Goal: Information Seeking & Learning: Learn about a topic

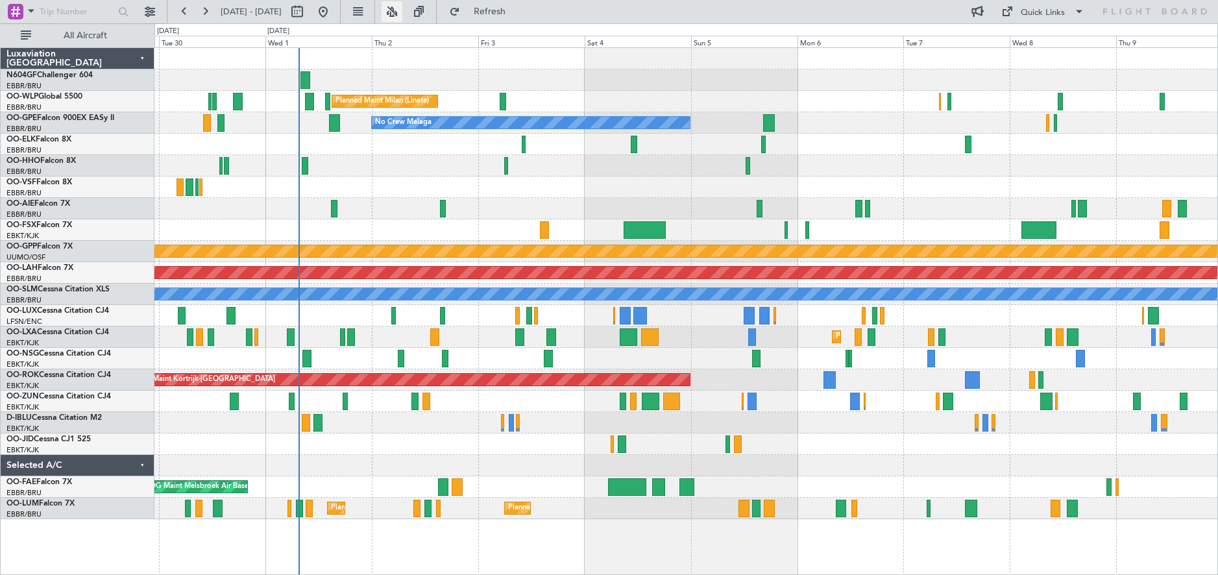
click at [402, 5] on button at bounding box center [391, 11] width 21 height 21
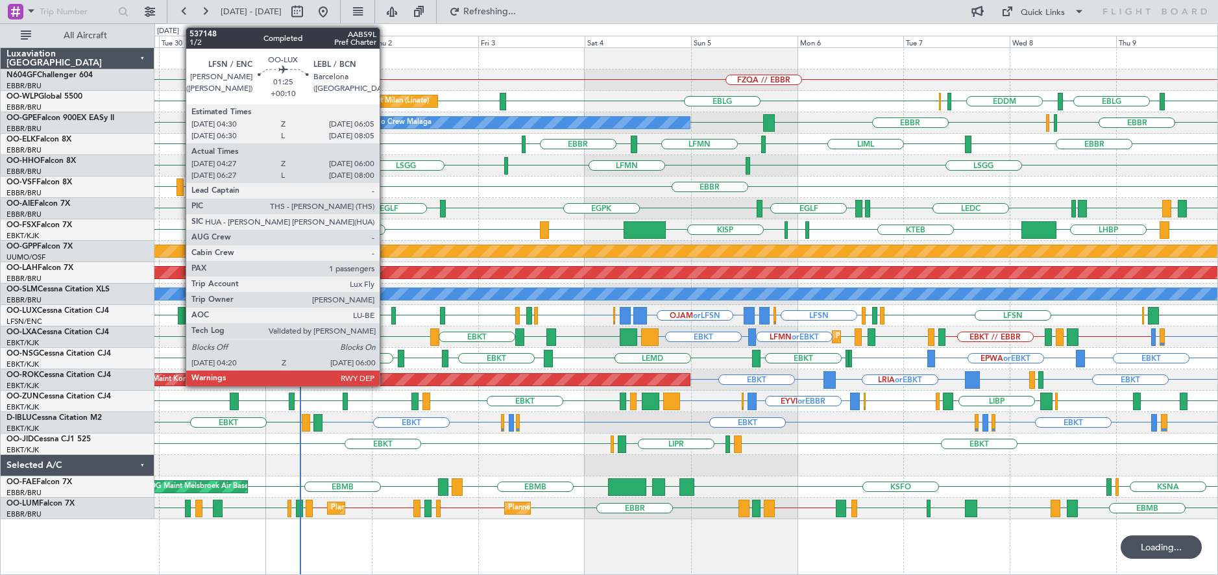
click at [179, 317] on div at bounding box center [182, 316] width 8 height 18
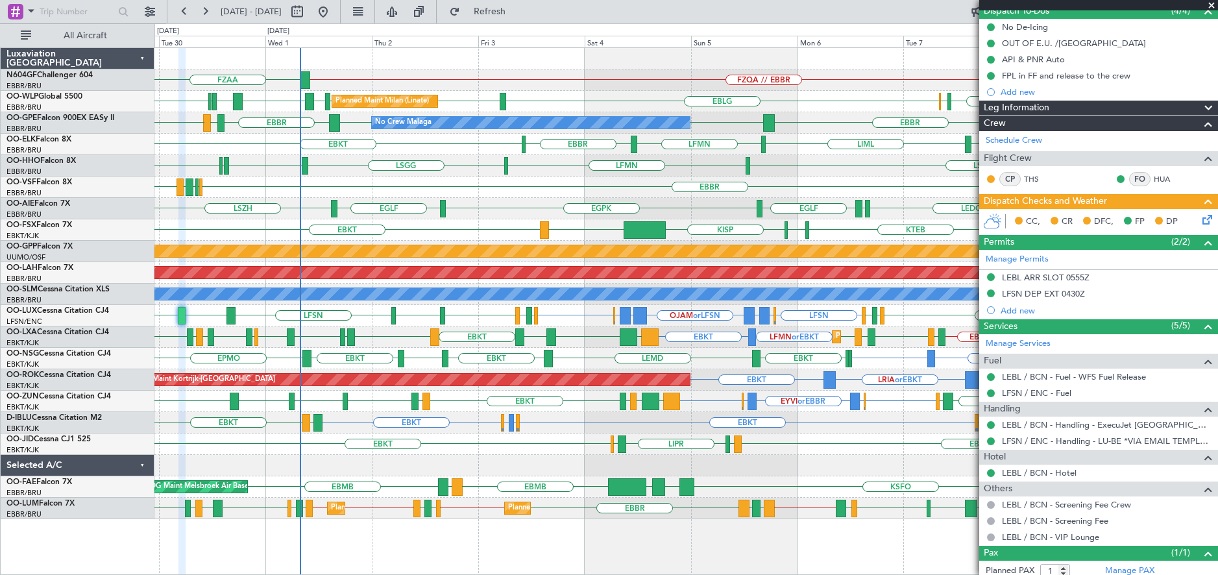
scroll to position [130, 0]
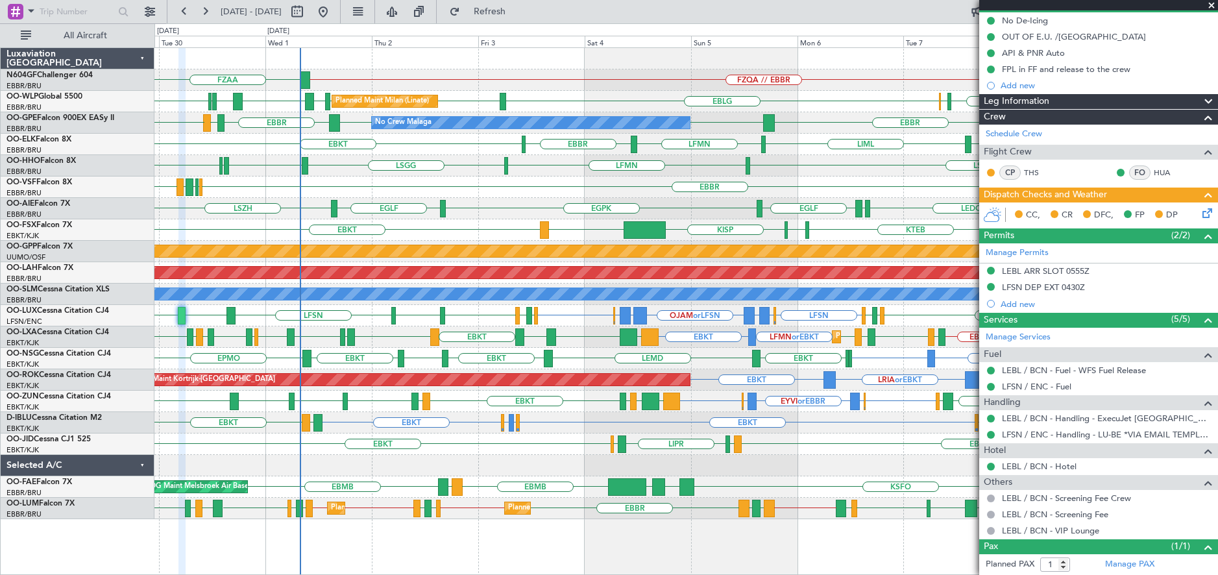
click at [1210, 2] on span at bounding box center [1211, 6] width 13 height 12
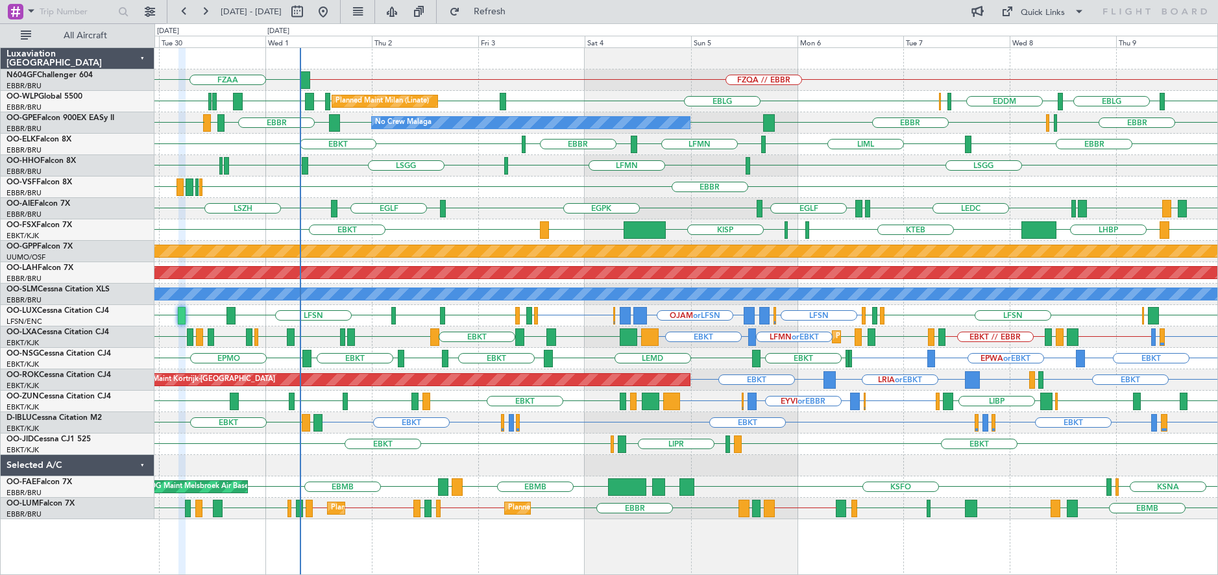
type input "0"
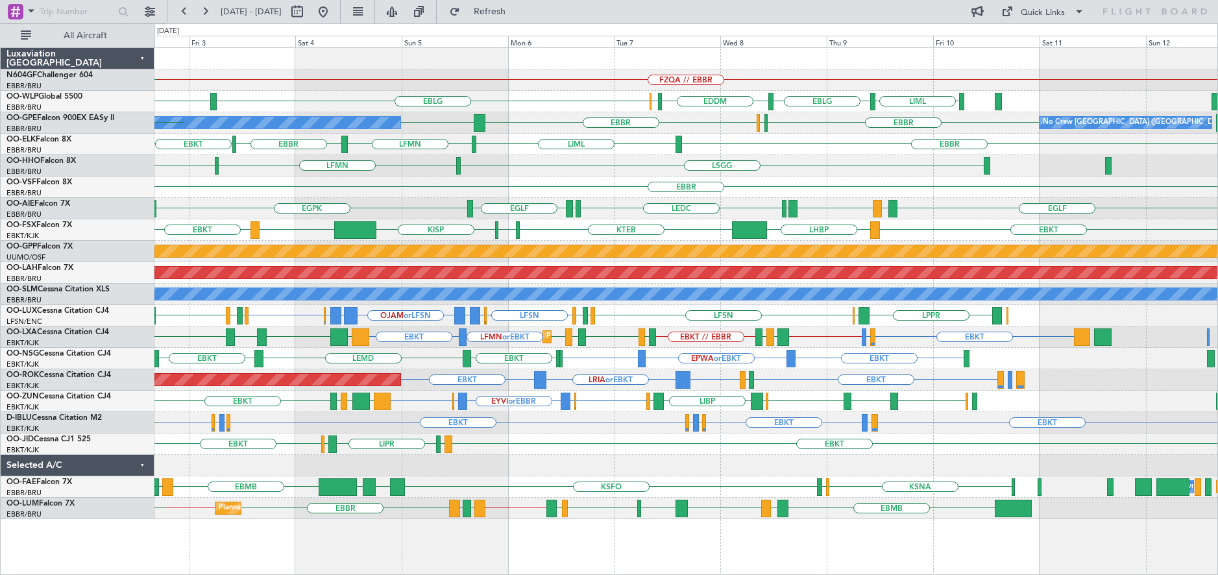
click at [762, 187] on div "EBBR EBBR LEGE ELLX" at bounding box center [685, 186] width 1063 height 21
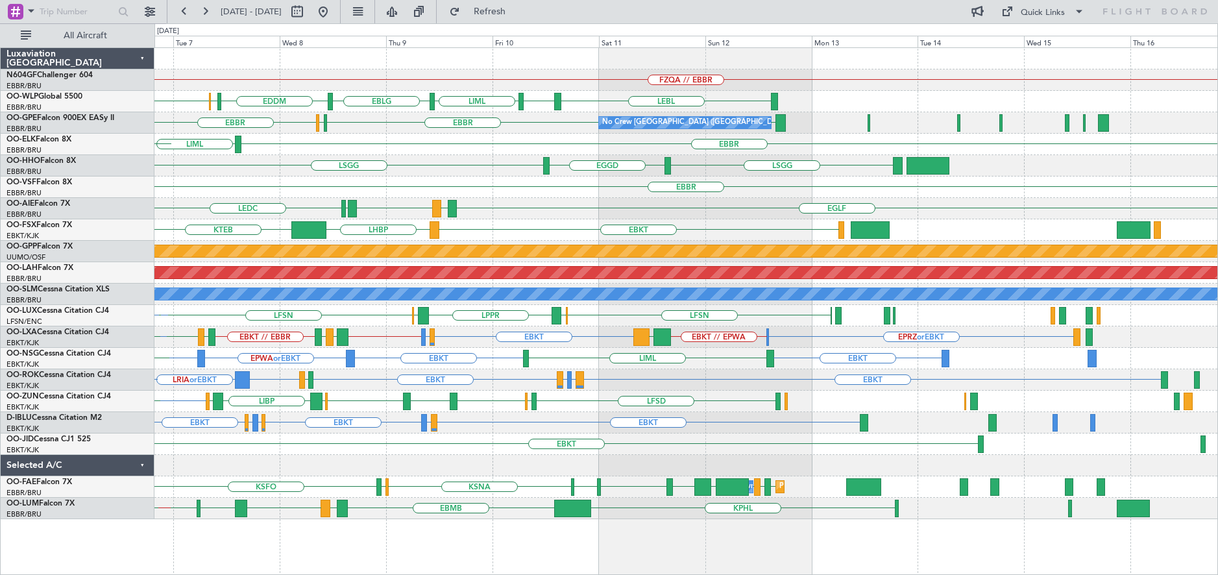
click at [670, 188] on div "EBBR" at bounding box center [685, 186] width 1063 height 21
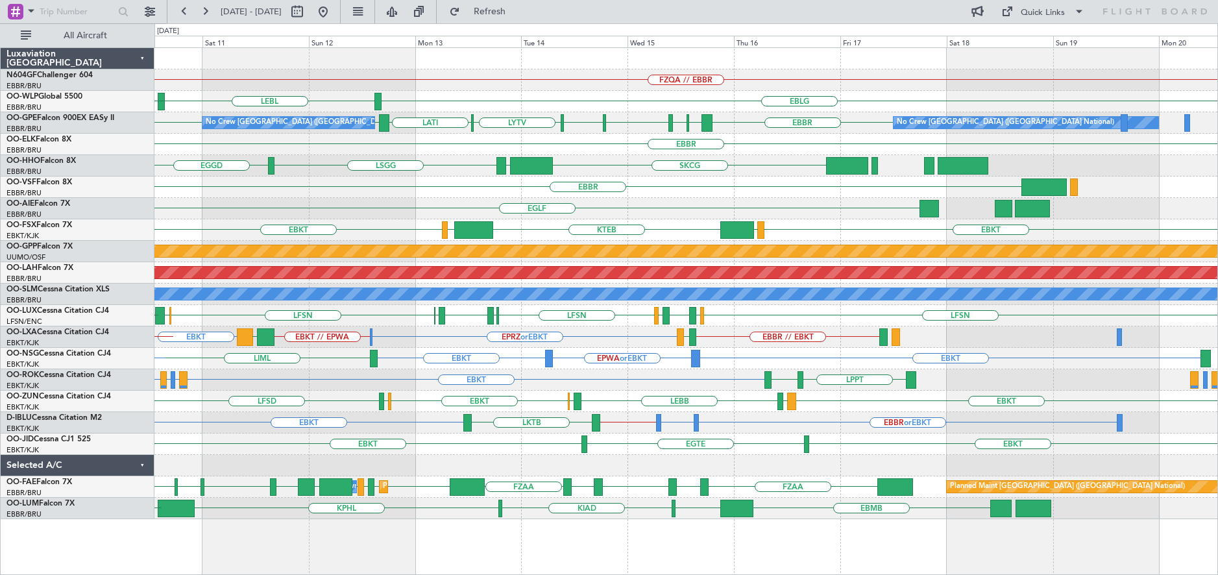
click at [559, 213] on div "EGLF EGLF LEMD LEMD LEDC" at bounding box center [685, 208] width 1063 height 21
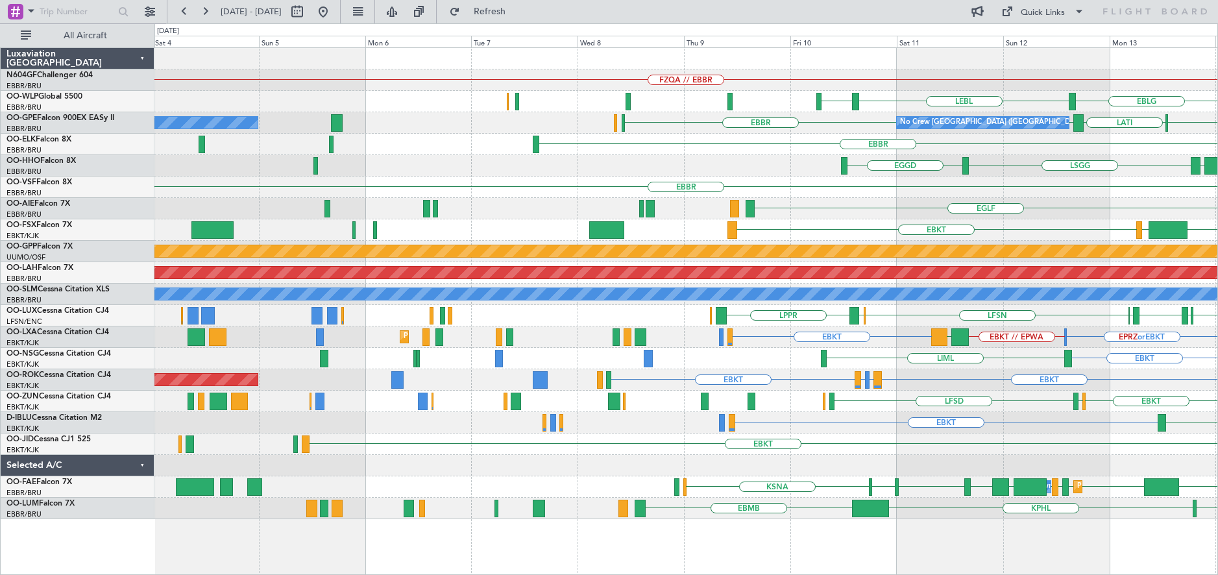
click at [1215, 61] on div at bounding box center [685, 58] width 1063 height 21
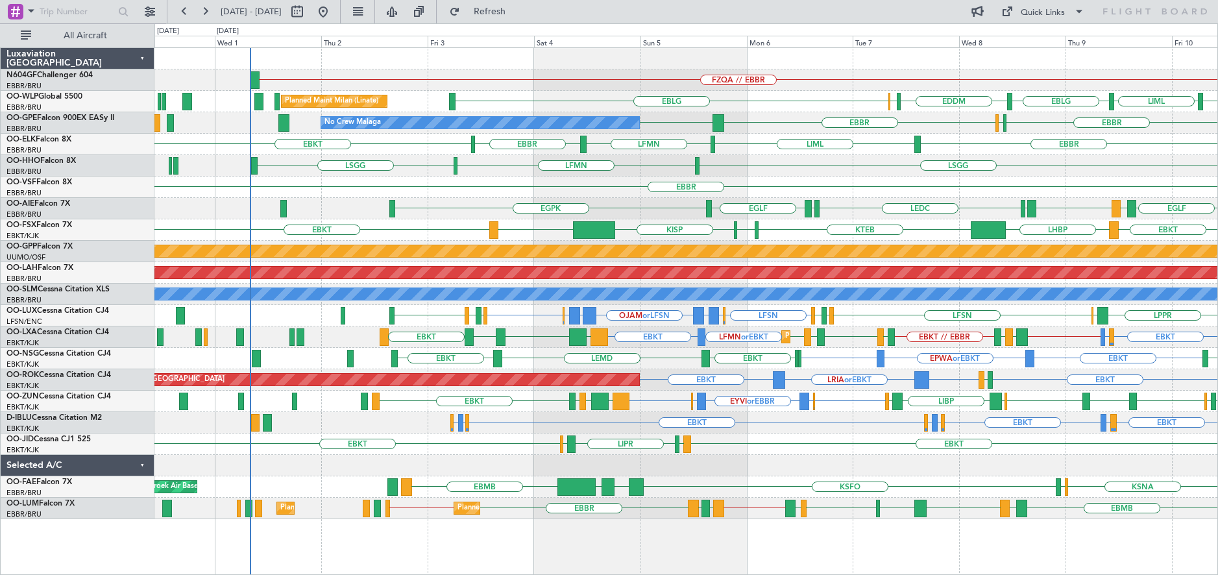
click at [570, 99] on div "FZQA // EBBR EDDM ELLX EBLG LIML EBLG Planned Maint Milan (Linate) EBLG LEBL EB…" at bounding box center [685, 283] width 1063 height 471
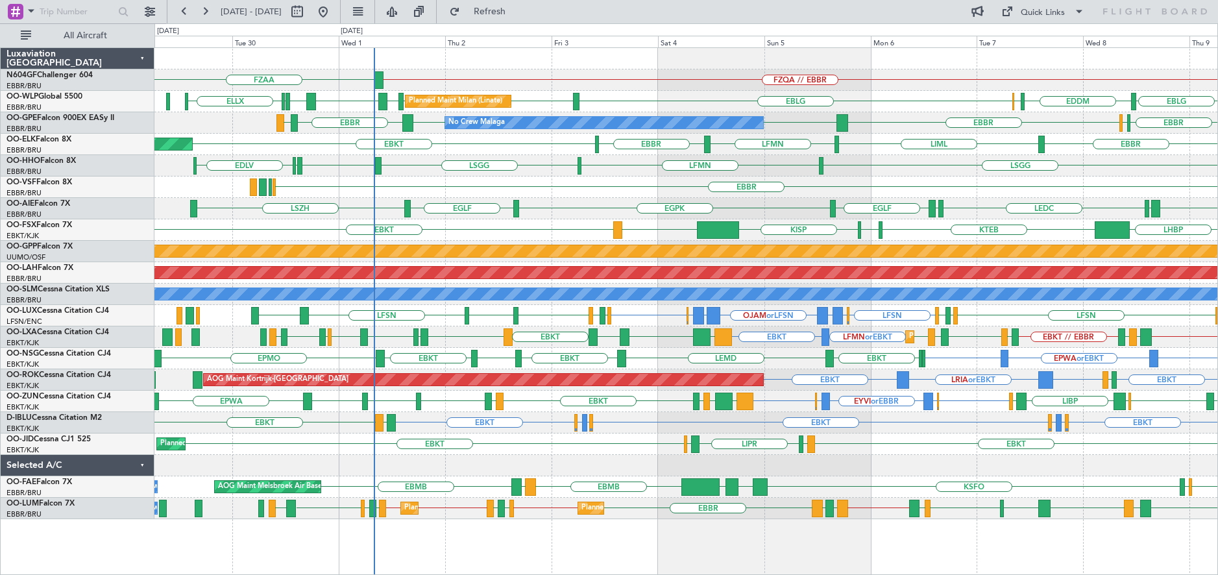
click at [544, 186] on div "EBBR" at bounding box center [685, 186] width 1063 height 21
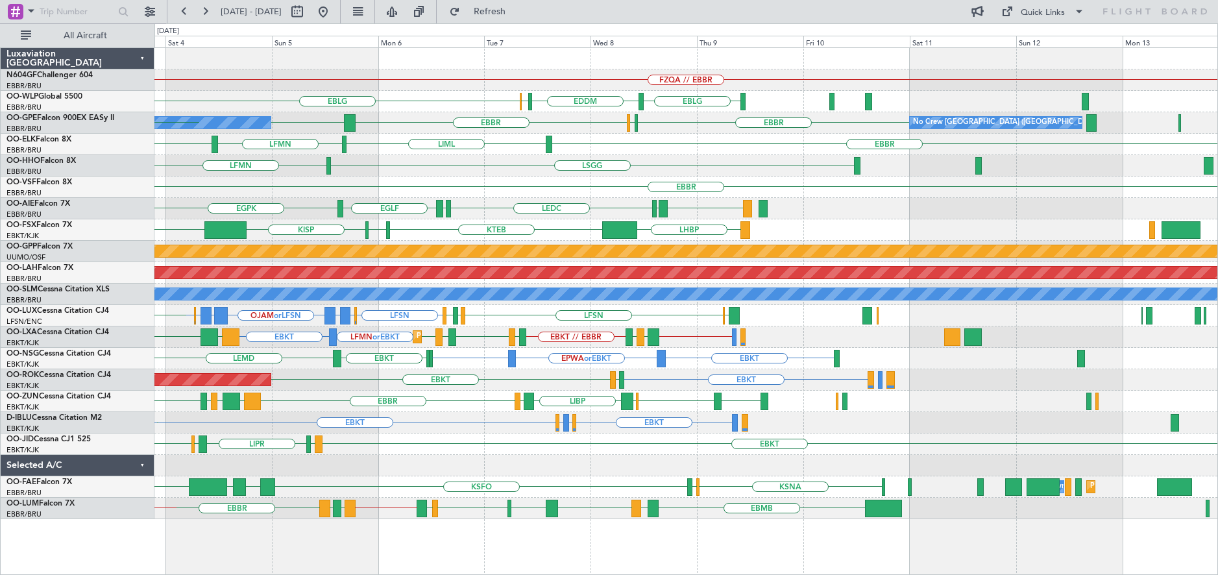
click at [487, 437] on div "EBKT LIML LIPR LFPB EBKT" at bounding box center [685, 443] width 1063 height 21
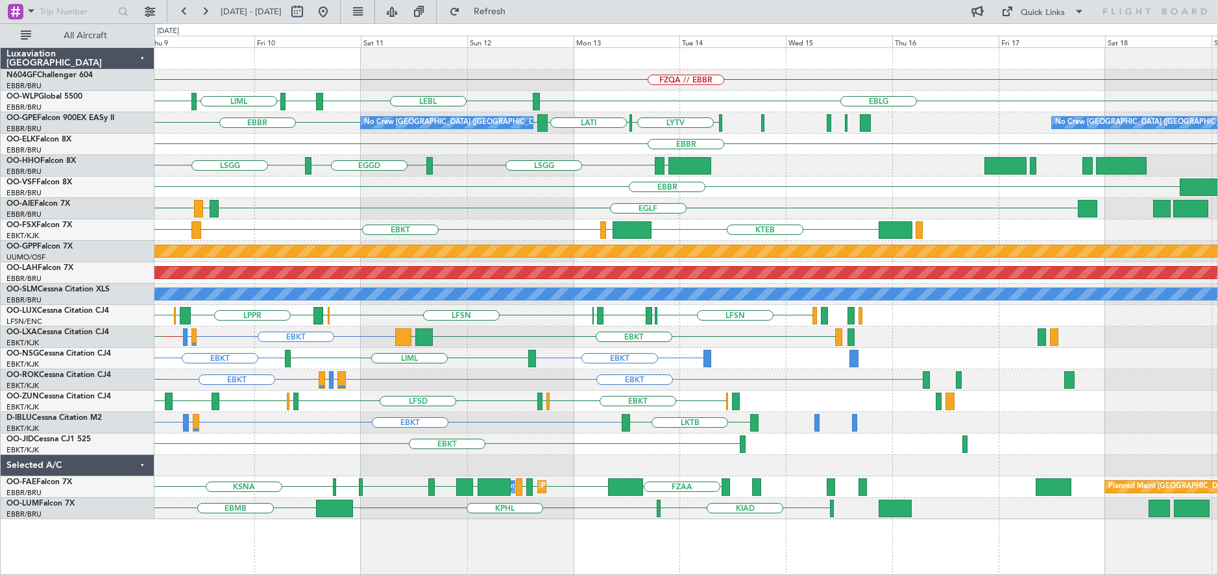
click at [546, 438] on div "FZQA // EBBR EBLG LEBL EBLG LIML EBLG EDDM ELLX EBLG No Crew Brussels (Brussels…" at bounding box center [685, 283] width 1063 height 471
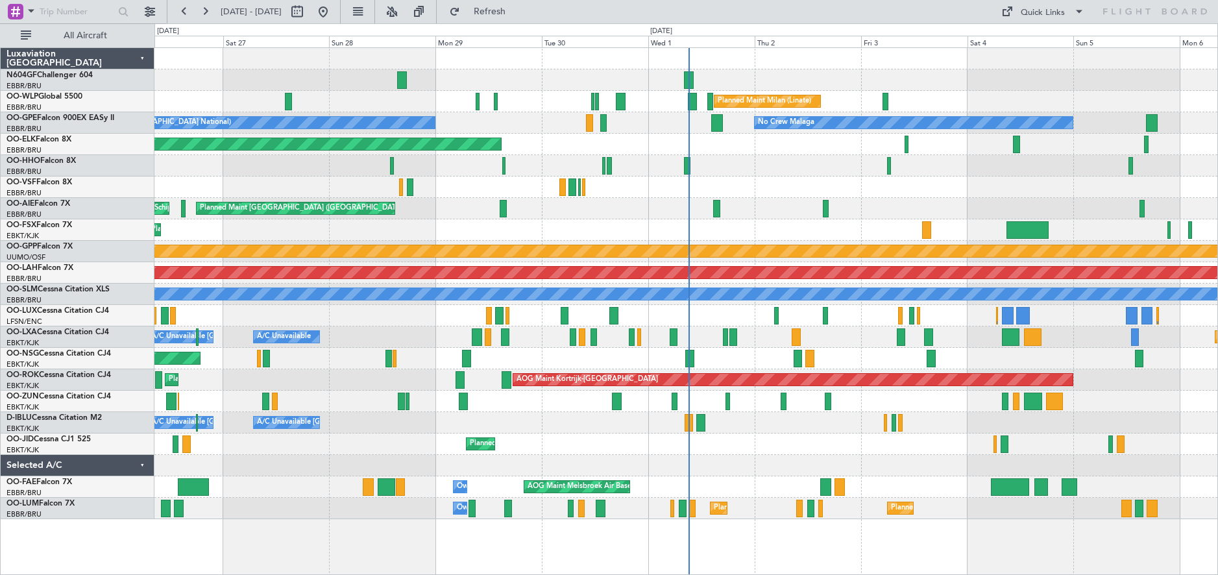
click at [1071, 80] on div at bounding box center [685, 79] width 1063 height 21
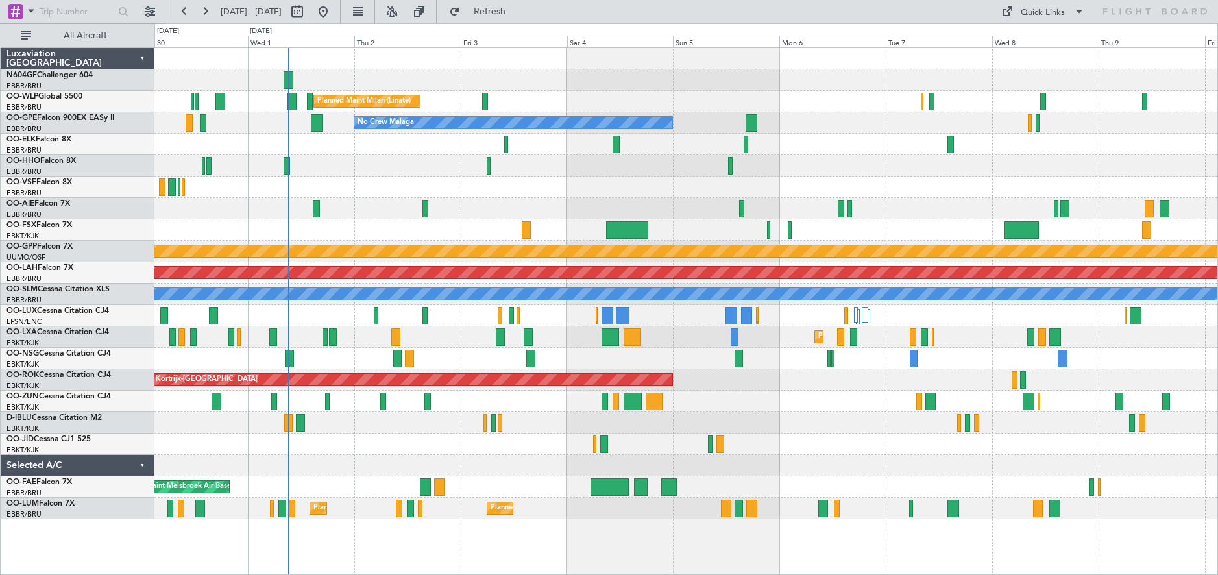
click at [669, 91] on div "Planned Maint Milan (Linate) No Crew Malaga No Crew Brussels (Brussels National…" at bounding box center [685, 283] width 1063 height 471
click at [402, 13] on button at bounding box center [391, 11] width 21 height 21
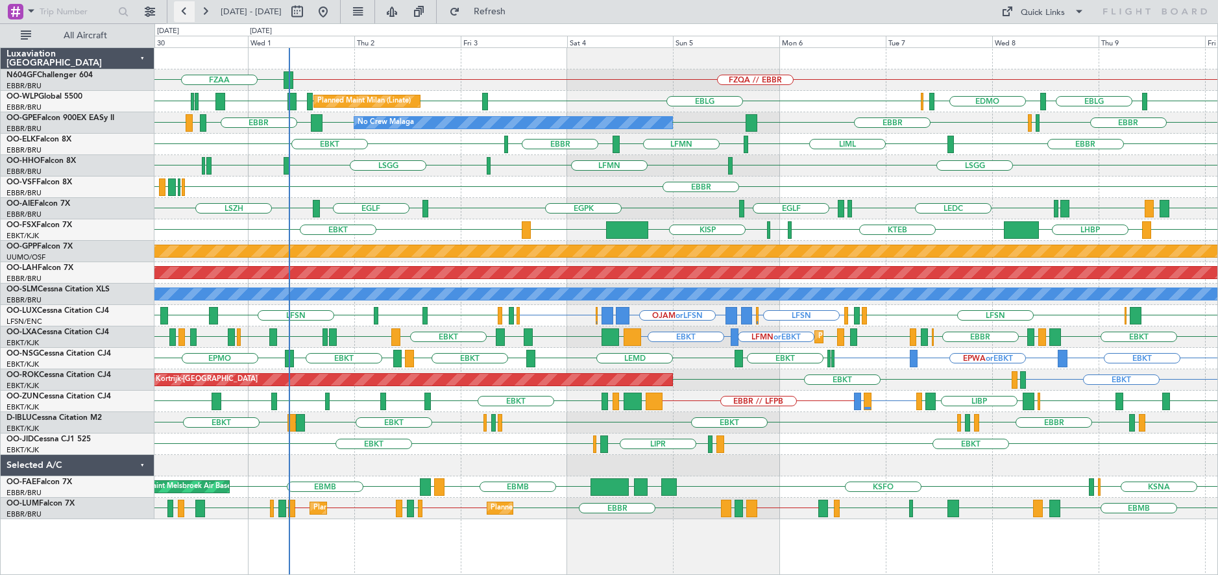
click at [185, 13] on button at bounding box center [184, 11] width 21 height 21
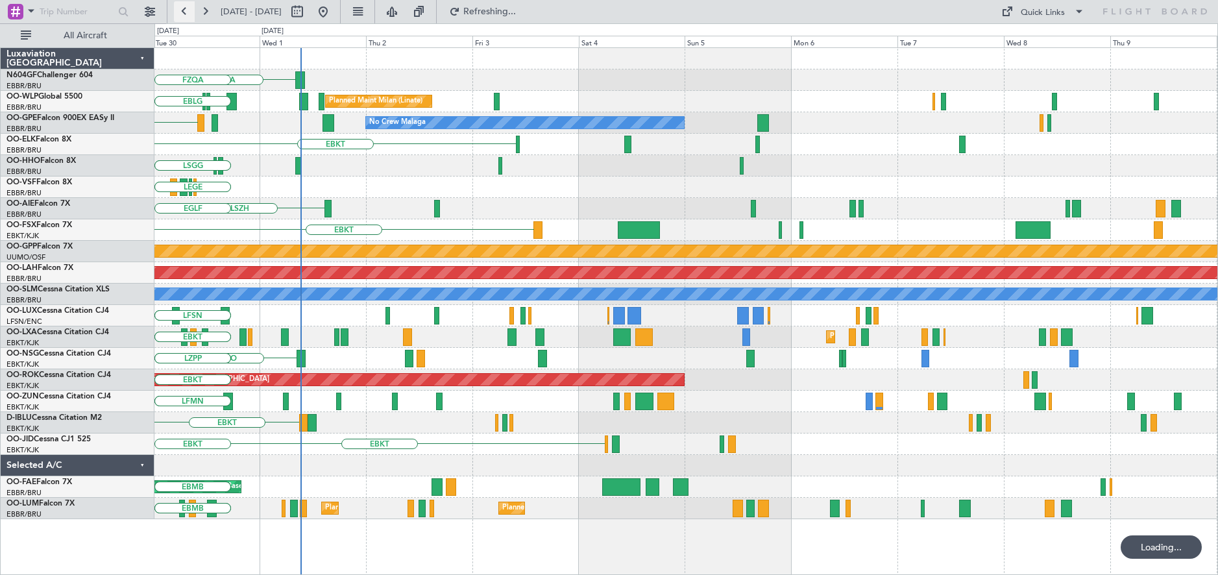
click at [185, 13] on button at bounding box center [184, 11] width 21 height 21
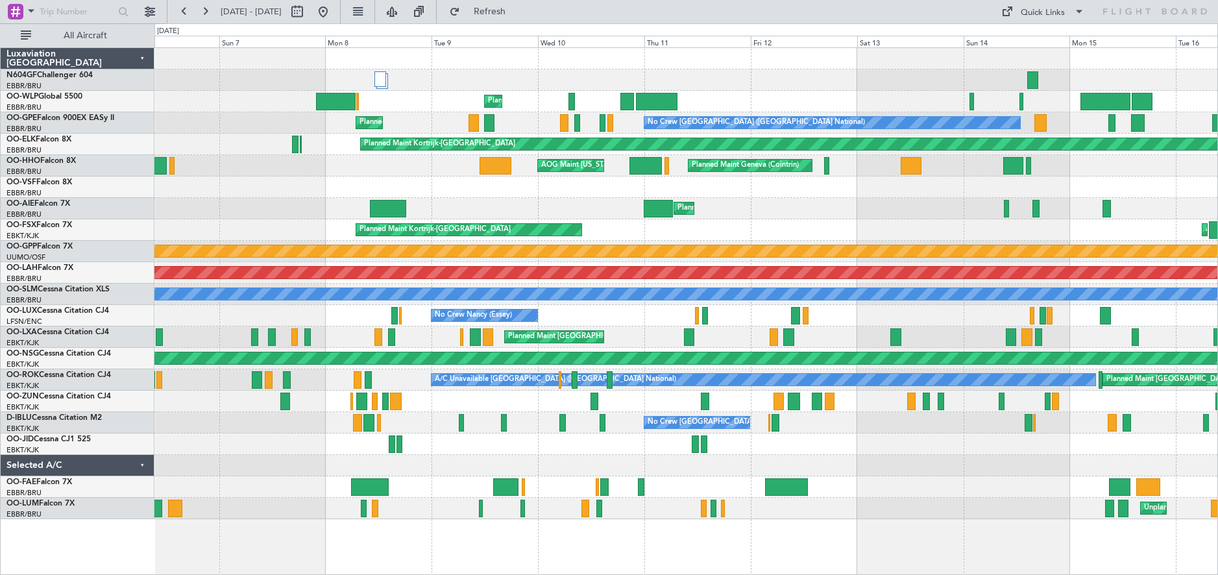
click at [880, 441] on div "Planned Maint Liege Planned Maint Liege Planned Maint Brussels (Brussels Nation…" at bounding box center [685, 283] width 1063 height 471
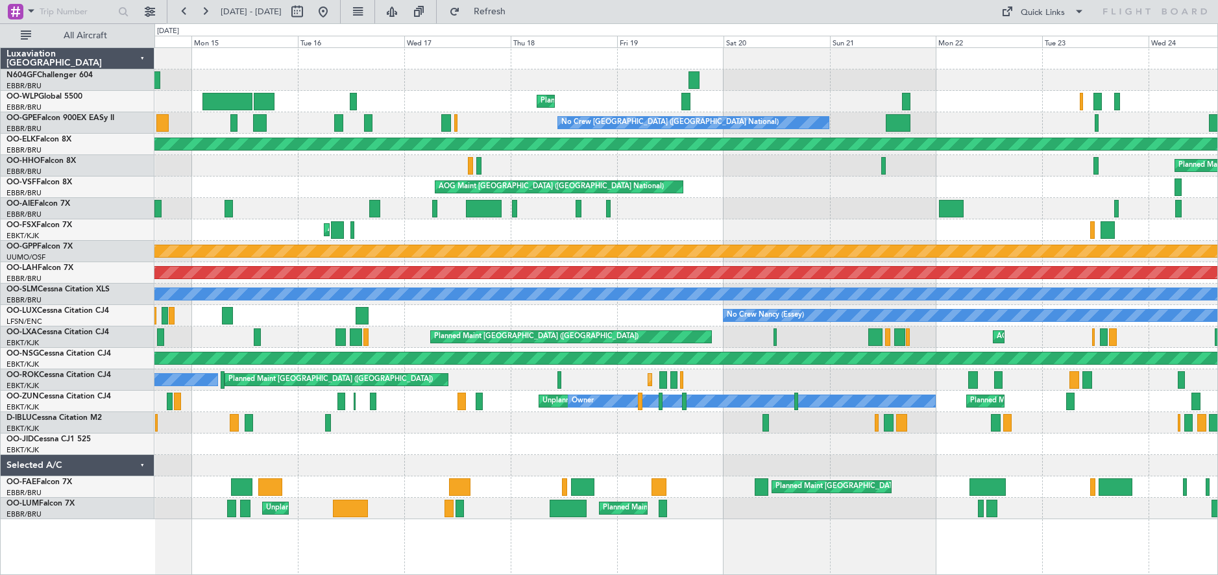
click at [261, 526] on div "Planned Maint Liege No Crew Brussels (Brussels National) Planned Maint Brussels…" at bounding box center [685, 310] width 1063 height 527
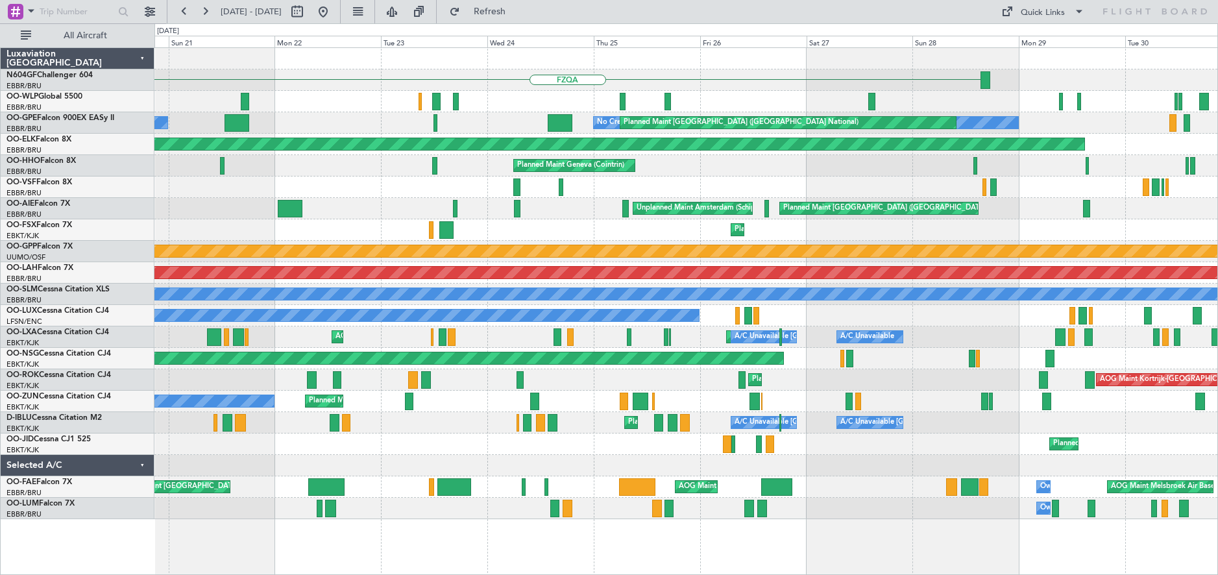
click at [435, 449] on div "FZQA Planned Maint Milan (Linate) Planned Maint Liege No Crew Brussels (Brussel…" at bounding box center [685, 283] width 1063 height 471
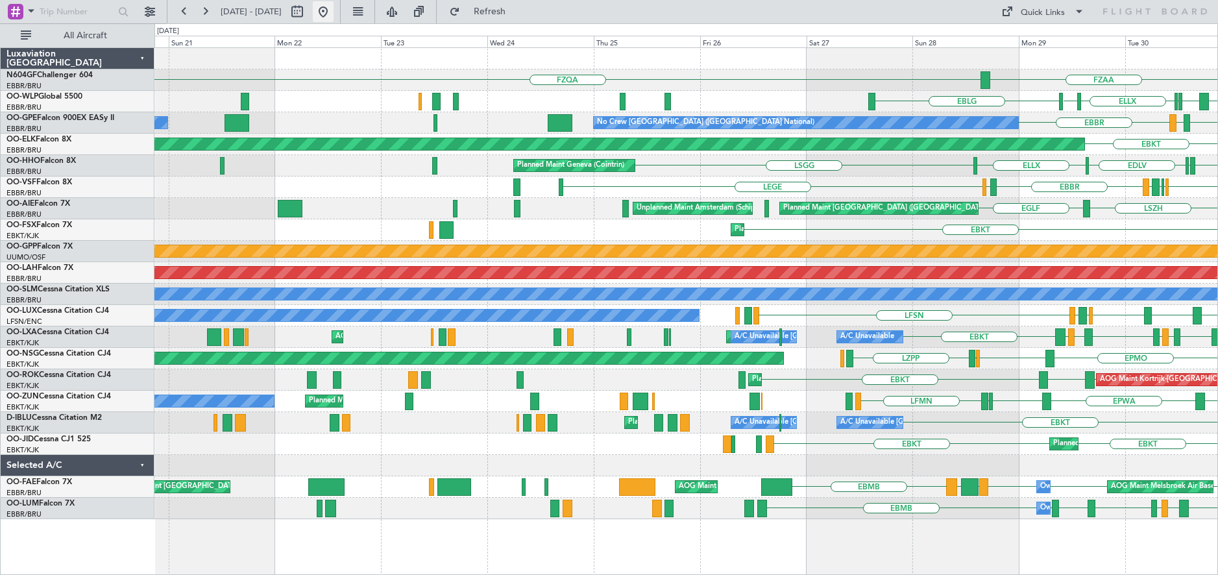
click at [333, 6] on button at bounding box center [323, 11] width 21 height 21
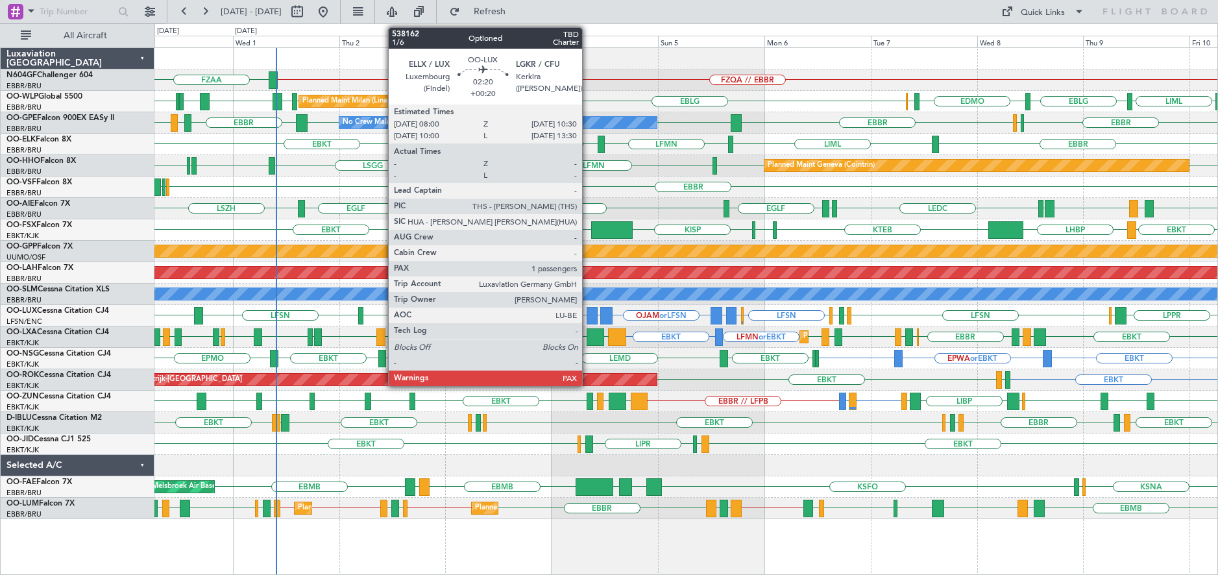
click at [588, 318] on div at bounding box center [593, 316] width 12 height 18
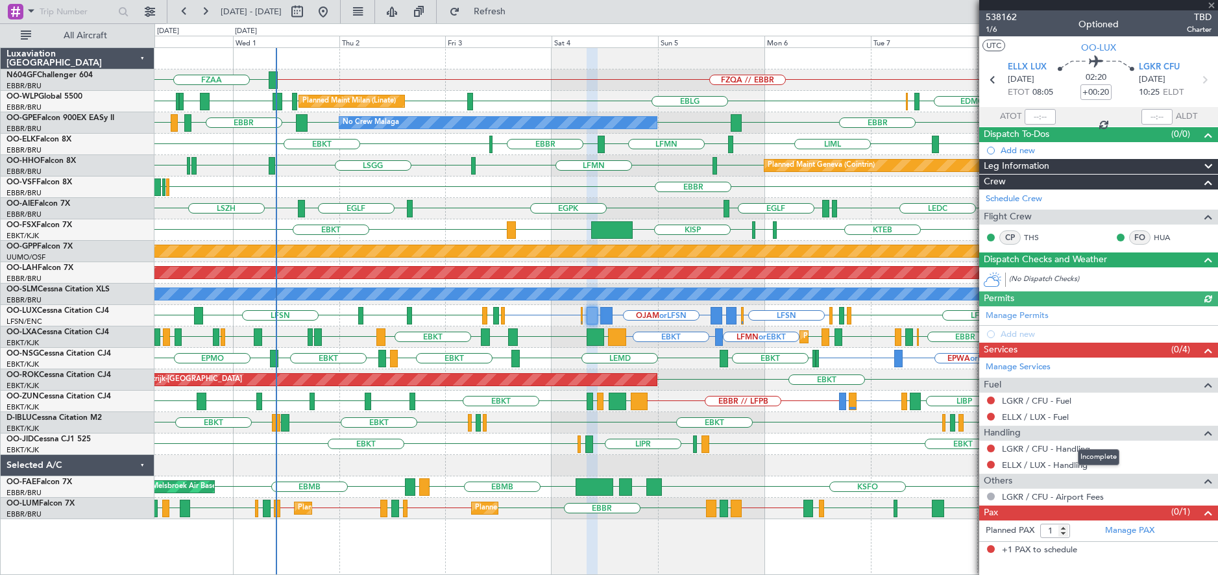
click at [1077, 468] on mat-tooltip-component "Incomplete" at bounding box center [1099, 457] width 60 height 34
click at [1065, 467] on link "ELLX / LUX - Handling" at bounding box center [1045, 464] width 86 height 11
click at [1211, 3] on span at bounding box center [1211, 6] width 13 height 12
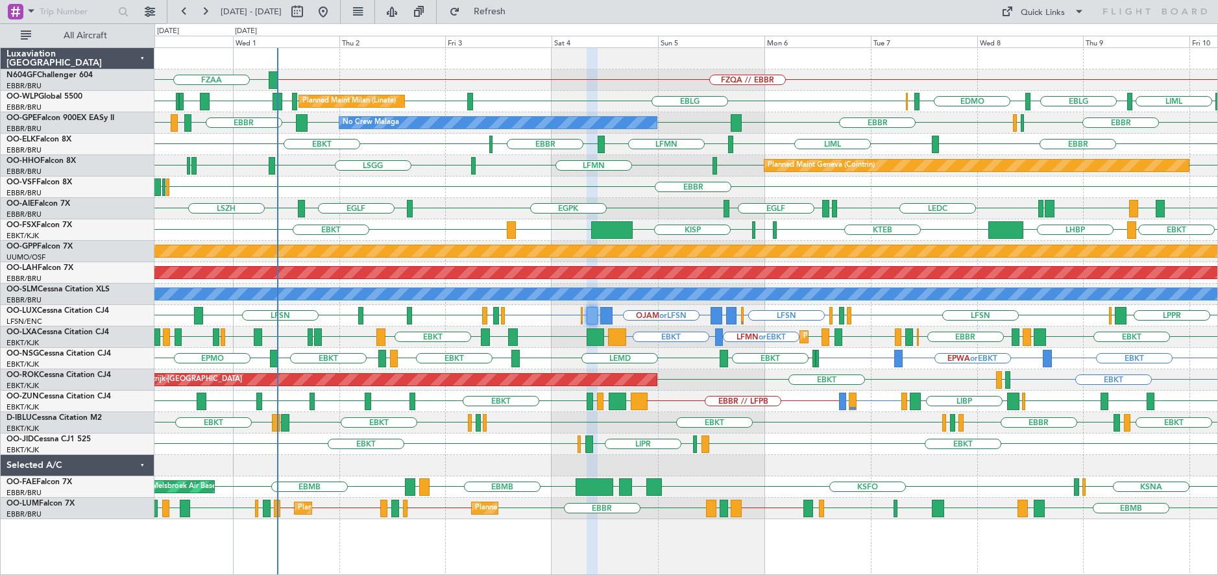
type input "0"
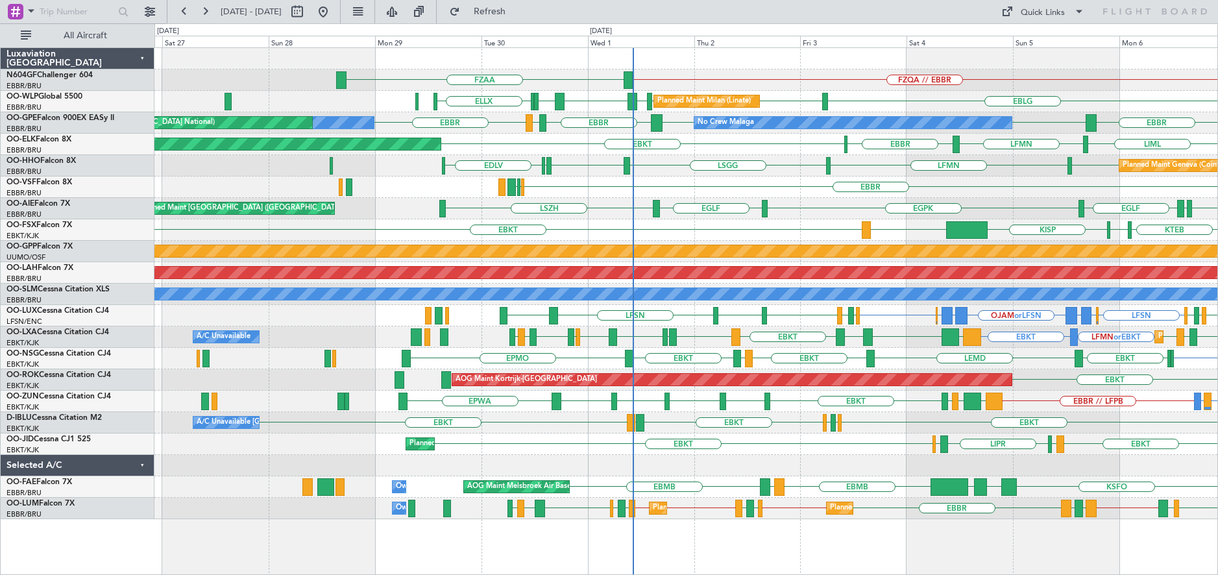
click at [805, 74] on div "FZQA // EBBR FZAA EBLG LIML LIML EBLG LHDC EGWU EBBR ELLX Planned Maint Milan (…" at bounding box center [685, 283] width 1063 height 471
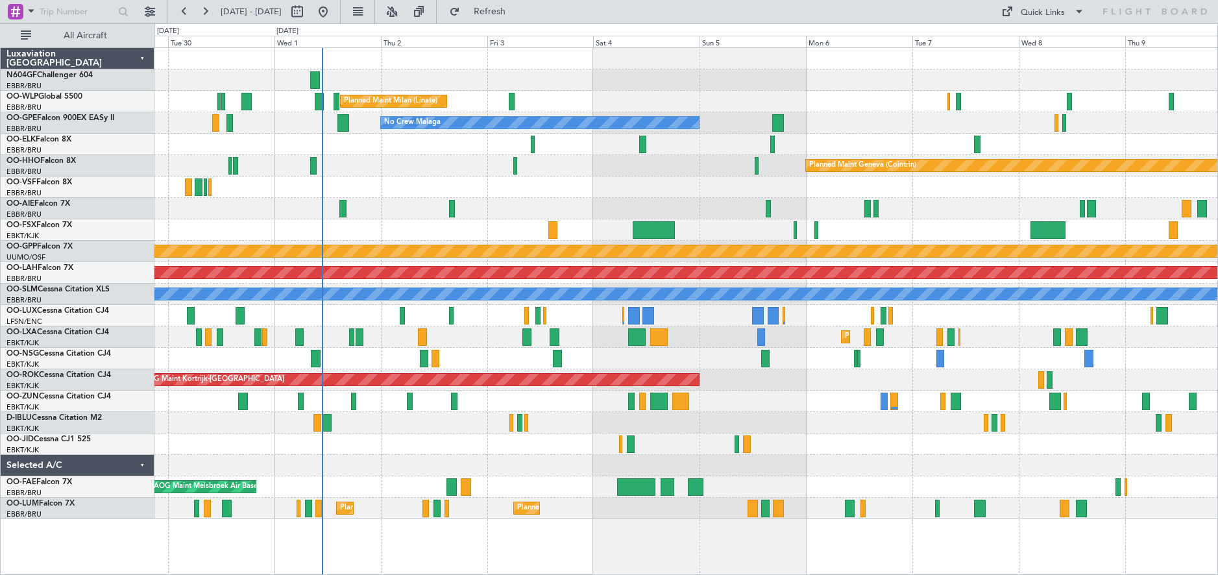
click at [649, 200] on div "Planned Maint [GEOGRAPHIC_DATA] ([GEOGRAPHIC_DATA])" at bounding box center [685, 208] width 1063 height 21
click at [402, 13] on button at bounding box center [391, 11] width 21 height 21
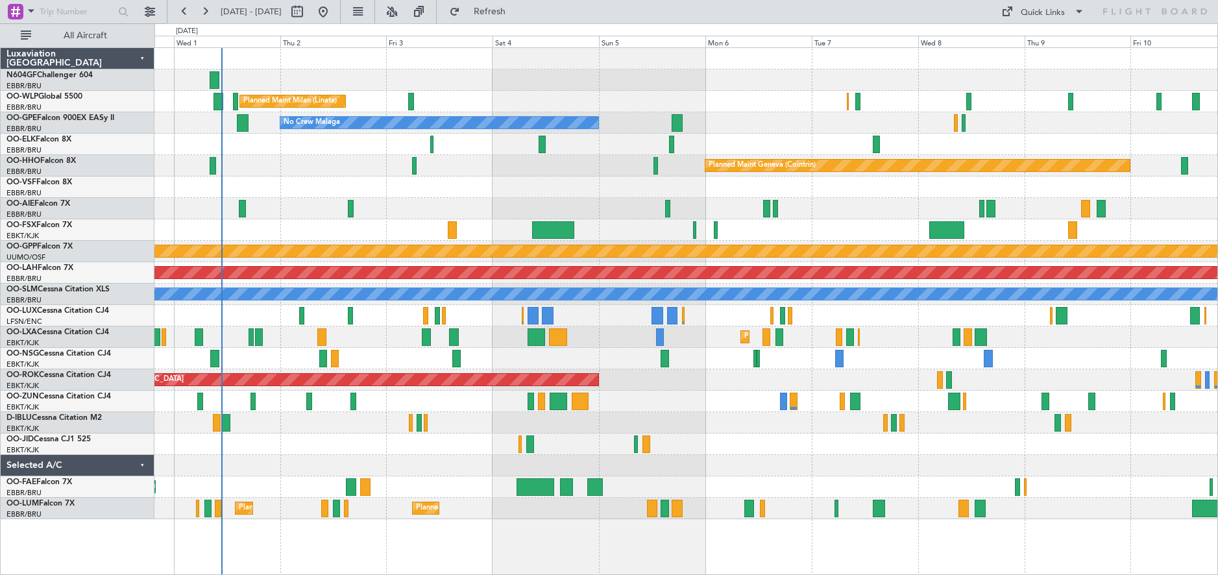
click at [623, 220] on div "Planned Maint Milan (Linate) No Crew Malaga No Crew Brussels (Brussels National…" at bounding box center [685, 283] width 1063 height 471
click at [402, 9] on button at bounding box center [391, 11] width 21 height 21
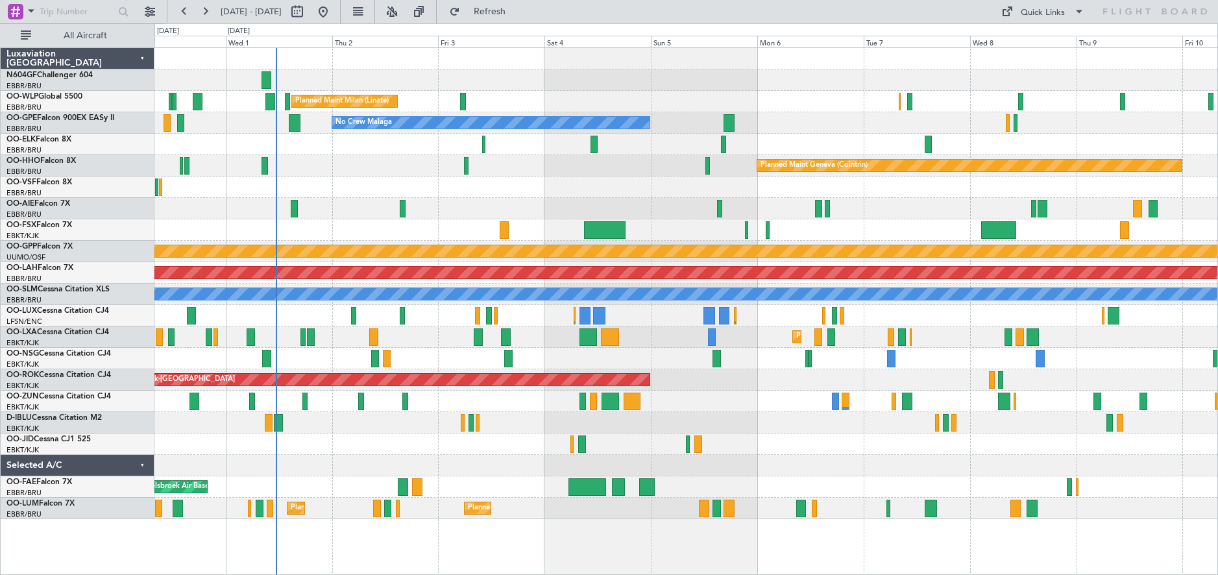
click at [646, 206] on div "Planned Maint Milan (Linate) No Crew Malaga No Crew [GEOGRAPHIC_DATA] (Brussels…" at bounding box center [685, 283] width 1063 height 471
click at [402, 4] on button at bounding box center [391, 11] width 21 height 21
